Goal: Transaction & Acquisition: Purchase product/service

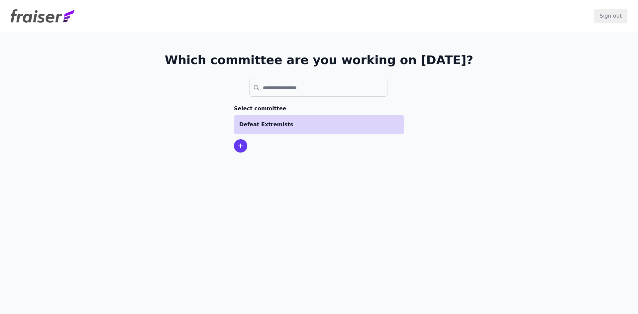
click at [259, 117] on li "Defeat Extremists" at bounding box center [319, 124] width 170 height 19
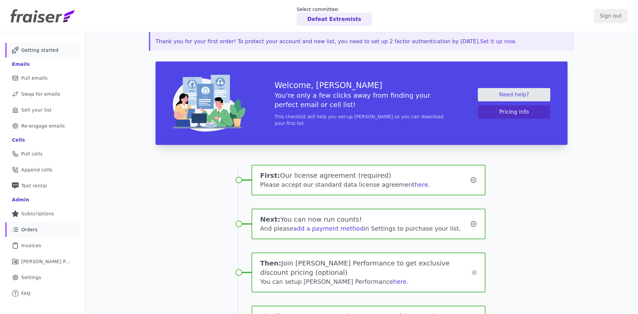
click at [33, 231] on span "Orders" at bounding box center [29, 229] width 16 height 7
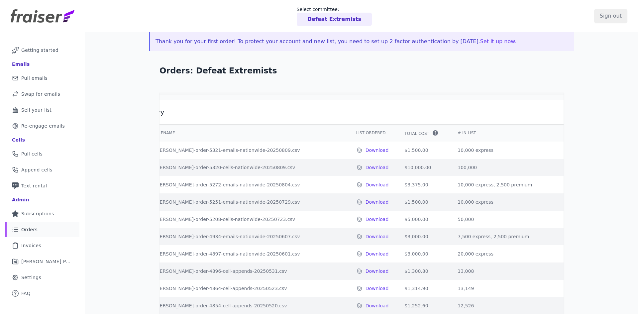
scroll to position [0, 46]
click at [366, 171] on p "Download" at bounding box center [377, 167] width 23 height 7
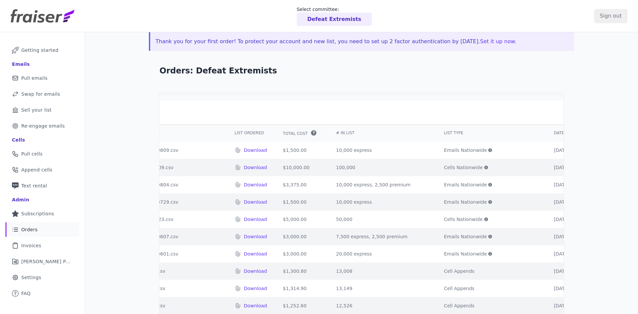
scroll to position [0, 168]
click at [458, 116] on h2 "Order history" at bounding box center [323, 112] width 640 height 8
click at [65, 81] on link "Mail Icon Outline of a mail envelope Pull emails" at bounding box center [42, 78] width 74 height 15
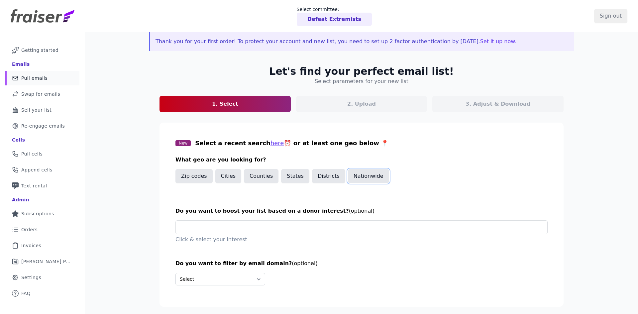
click at [356, 179] on button "Nationwide" at bounding box center [368, 176] width 41 height 14
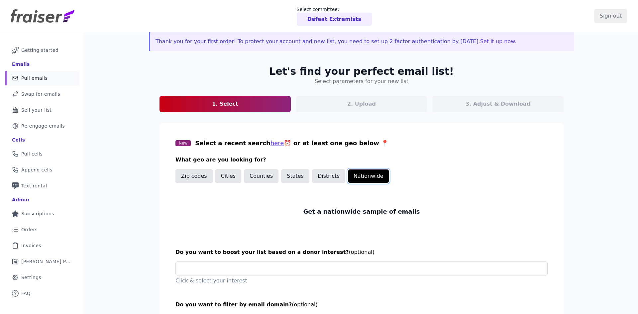
scroll to position [58, 0]
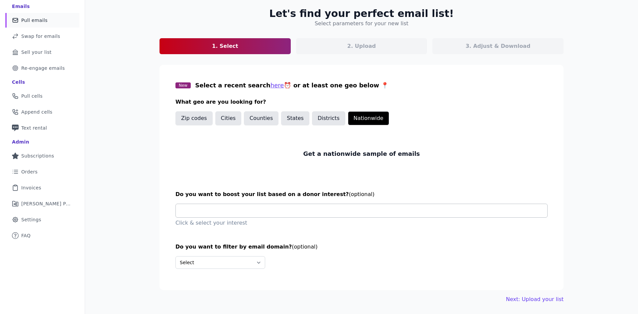
click at [277, 209] on input "text" at bounding box center [364, 210] width 366 height 13
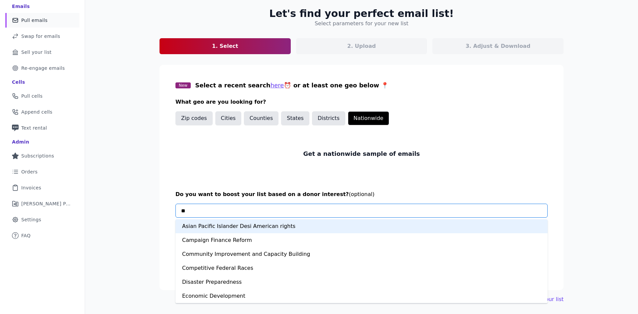
type input "***"
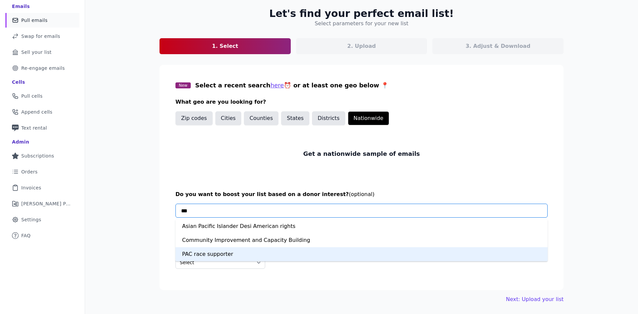
click at [230, 254] on div "PAC race supporter" at bounding box center [362, 254] width 372 height 14
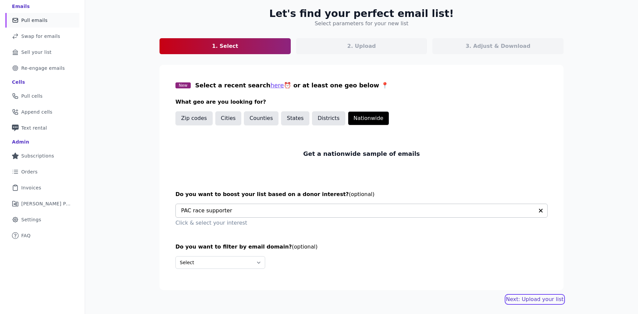
click at [526, 302] on link "Next: Upload your list" at bounding box center [535, 300] width 58 height 8
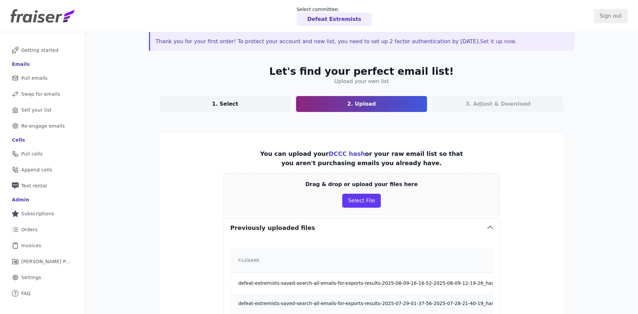
scroll to position [467, 0]
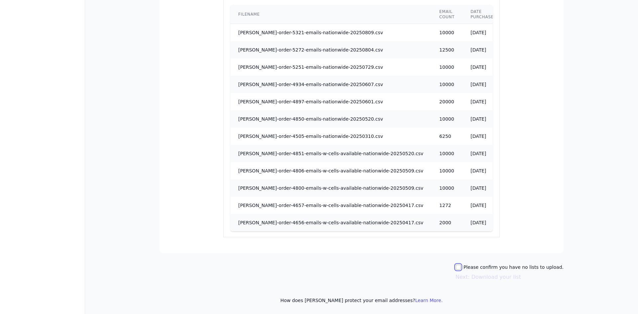
click at [461, 267] on input "Please confirm you have no lists to upload." at bounding box center [458, 267] width 5 height 5
checkbox input "true"
click at [496, 278] on button "Next: Download your list" at bounding box center [489, 277] width 66 height 8
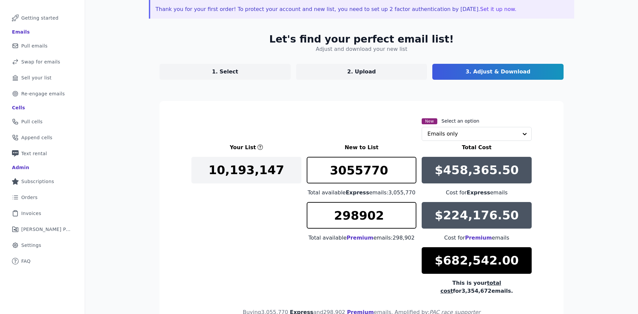
scroll to position [83, 0]
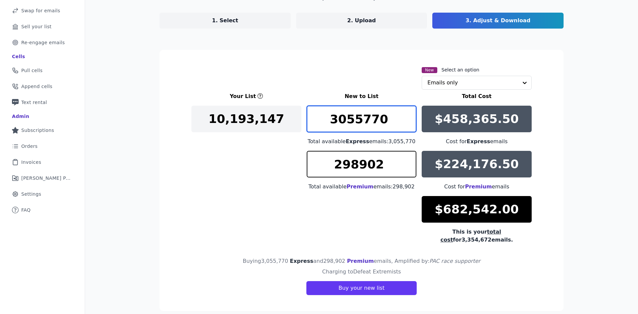
click at [340, 128] on input "3055770" at bounding box center [362, 119] width 110 height 27
type input "12500"
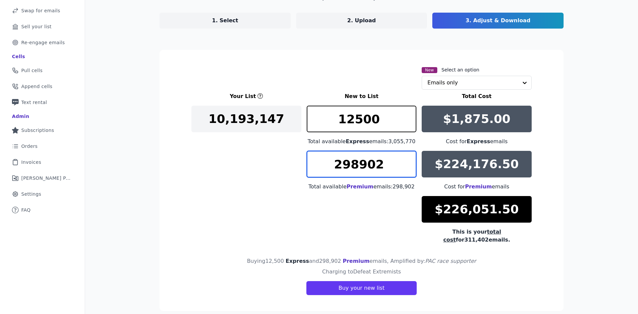
click at [356, 163] on input "298902" at bounding box center [362, 164] width 110 height 27
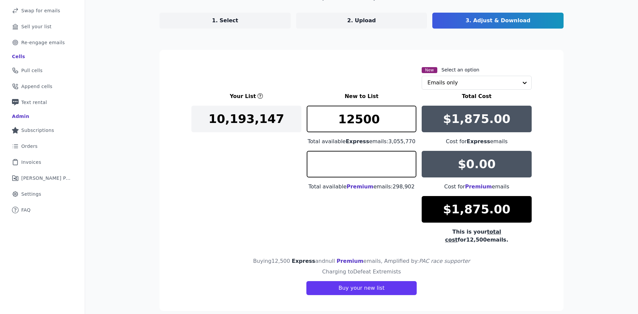
type input "0"
click at [282, 181] on div "Your List New to List Total Cost 10,193,147 12500 Total available Express email…" at bounding box center [362, 168] width 340 height 152
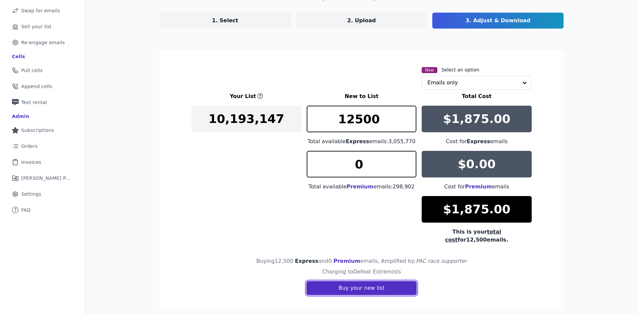
click at [346, 281] on button "Buy your new list" at bounding box center [362, 288] width 110 height 14
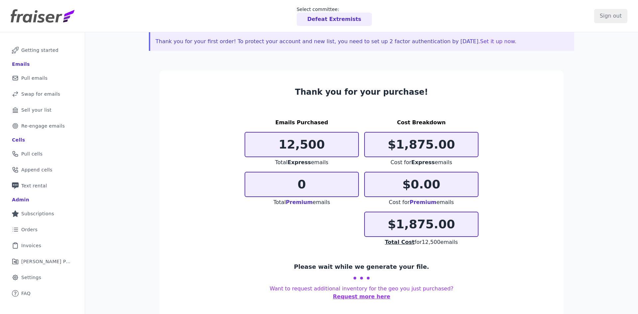
scroll to position [32, 0]
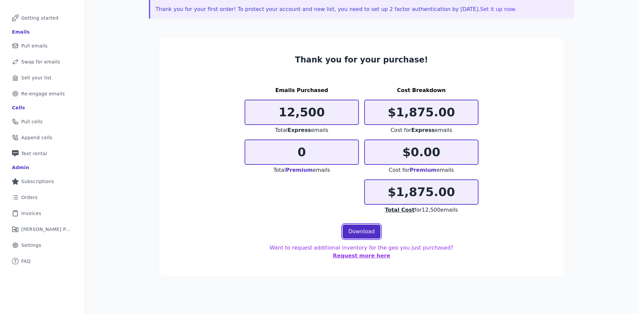
click at [365, 234] on link "Download" at bounding box center [362, 232] width 38 height 14
click at [43, 64] on span "Swap for emails" at bounding box center [40, 62] width 39 height 7
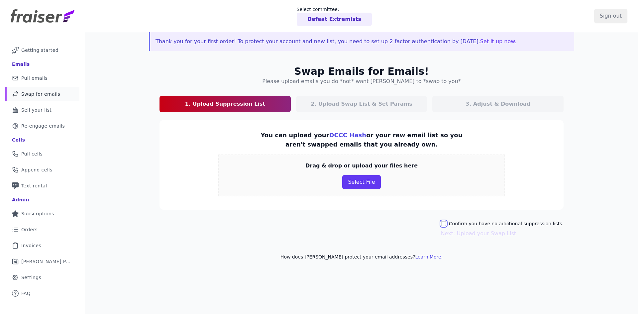
click at [447, 224] on input "Confirm you have no additional suppression lists." at bounding box center [443, 223] width 5 height 5
checkbox input "true"
click at [462, 234] on link "Next: Upload your Swap List" at bounding box center [478, 233] width 75 height 6
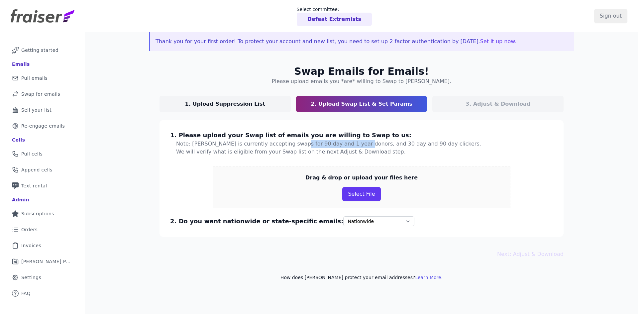
drag, startPoint x: 281, startPoint y: 144, endPoint x: 339, endPoint y: 142, distance: 58.9
click at [339, 142] on p "Note: [PERSON_NAME] is currently accepting swaps for 90 day and 1 year donors, …" at bounding box center [348, 144] width 345 height 8
drag, startPoint x: 354, startPoint y: 144, endPoint x: 416, endPoint y: 144, distance: 61.8
click at [416, 144] on p "Note: [PERSON_NAME] is currently accepting swaps for 90 day and 1 year donors, …" at bounding box center [348, 144] width 345 height 8
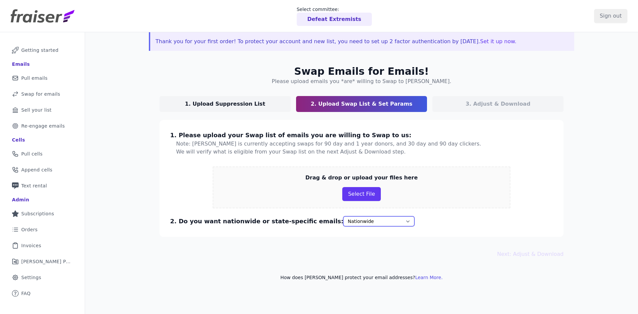
click at [343, 224] on select "Nationwide State, then nationwide" at bounding box center [378, 221] width 71 height 10
click at [281, 203] on div "Drag & drop or upload your files here Select File" at bounding box center [362, 188] width 298 height 42
